Goal: Task Accomplishment & Management: Manage account settings

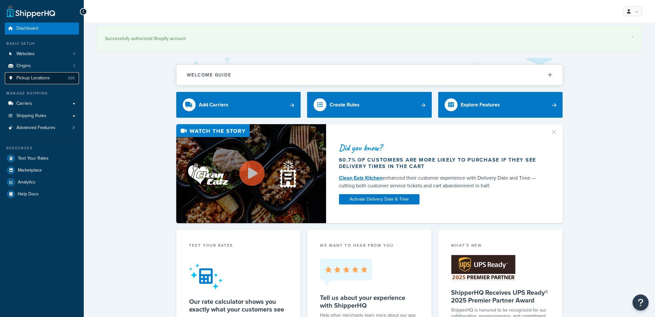
click at [31, 78] on span "Pickup Locations" at bounding box center [33, 77] width 34 height 5
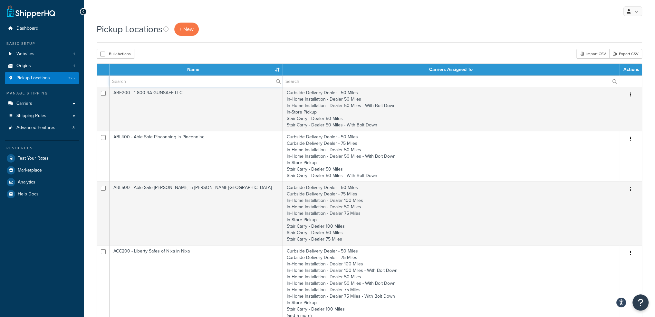
click at [147, 83] on input "text" at bounding box center [196, 81] width 173 height 11
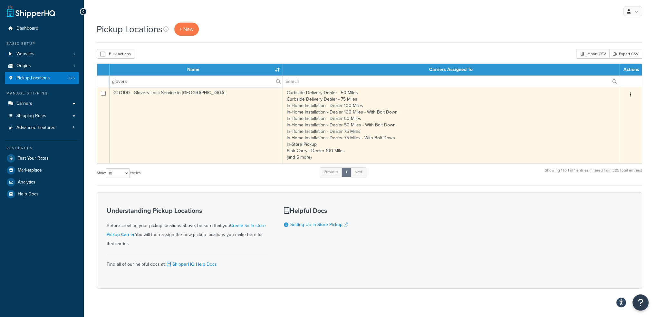
type input "glovers"
click at [163, 105] on td "GLO100 - Glovers Lock Service in [GEOGRAPHIC_DATA]" at bounding box center [196, 125] width 173 height 76
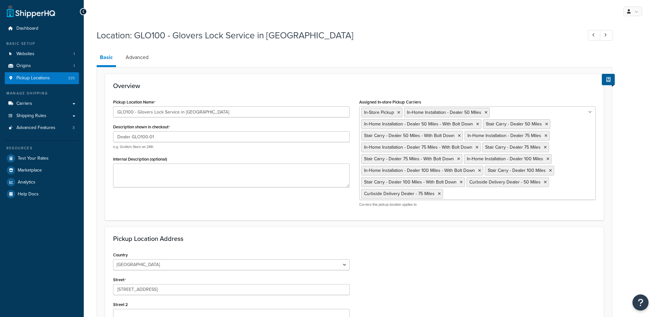
select select "42"
click at [82, 11] on icon at bounding box center [83, 11] width 3 height 5
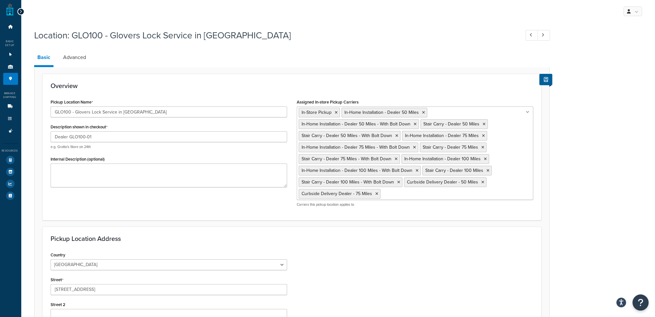
click at [19, 13] on icon at bounding box center [20, 11] width 3 height 5
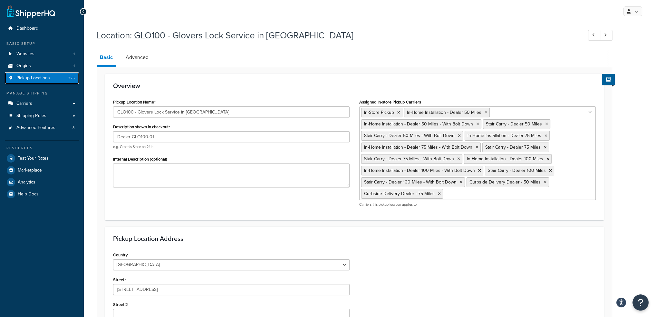
click at [26, 75] on span "Pickup Locations" at bounding box center [33, 77] width 34 height 5
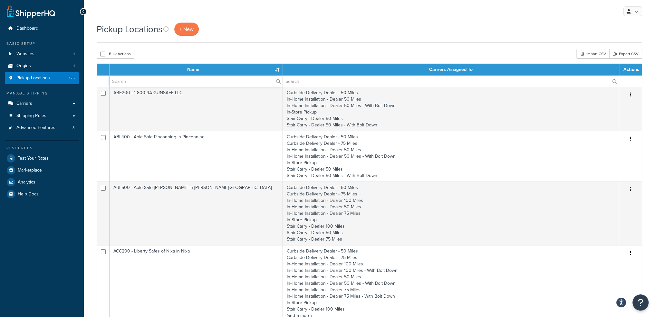
click at [137, 83] on input "text" at bounding box center [196, 81] width 173 height 11
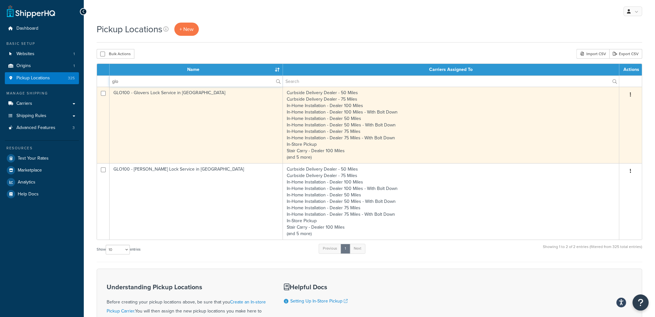
type input "glo"
click at [195, 111] on td "GLO100 - Glovers Lock Service in [GEOGRAPHIC_DATA]" at bounding box center [196, 125] width 173 height 76
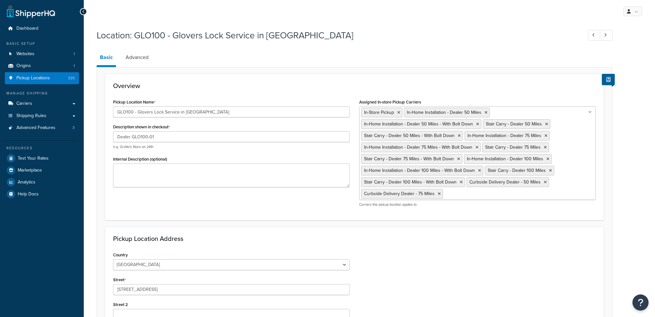
select select "42"
